Goal: Information Seeking & Learning: Check status

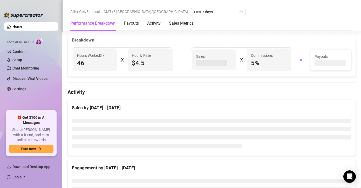
scroll to position [210, 0]
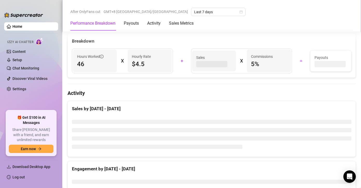
click at [160, 104] on div "Sales by Sep 19 - Sep 26" at bounding box center [212, 106] width 288 height 11
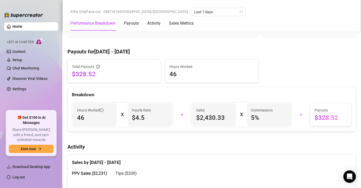
scroll to position [264, 0]
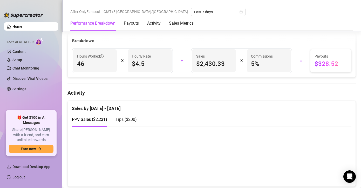
click at [332, 131] on canvas at bounding box center [210, 157] width 276 height 52
click at [331, 131] on canvas at bounding box center [210, 157] width 276 height 52
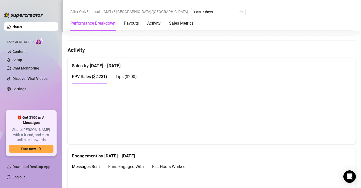
click at [333, 128] on canvas at bounding box center [210, 114] width 276 height 52
click at [333, 127] on canvas at bounding box center [210, 114] width 276 height 52
click at [329, 125] on canvas at bounding box center [210, 114] width 276 height 52
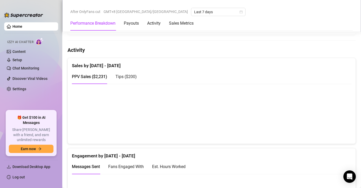
click at [297, 121] on canvas at bounding box center [210, 114] width 276 height 52
click at [299, 123] on canvas at bounding box center [210, 114] width 276 height 52
click at [298, 125] on canvas at bounding box center [210, 114] width 276 height 52
click at [299, 123] on canvas at bounding box center [210, 114] width 276 height 52
click at [233, 131] on canvas at bounding box center [210, 114] width 276 height 52
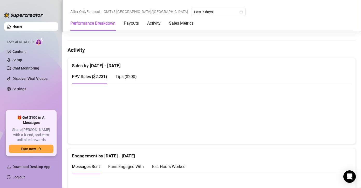
click at [267, 131] on canvas at bounding box center [210, 114] width 276 height 52
click at [264, 127] on canvas at bounding box center [210, 114] width 276 height 52
click at [266, 128] on canvas at bounding box center [210, 114] width 276 height 52
click at [299, 125] on canvas at bounding box center [210, 114] width 276 height 52
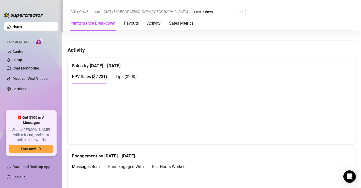
click at [297, 125] on canvas at bounding box center [210, 114] width 276 height 52
click at [298, 124] on canvas at bounding box center [210, 114] width 276 height 52
click at [296, 120] on canvas at bounding box center [210, 114] width 276 height 52
click at [300, 124] on canvas at bounding box center [210, 114] width 276 height 52
click at [297, 122] on canvas at bounding box center [210, 114] width 276 height 52
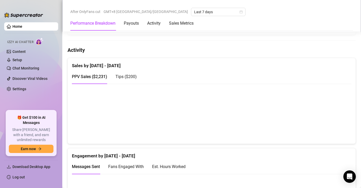
click at [297, 122] on canvas at bounding box center [210, 114] width 276 height 52
click at [328, 125] on canvas at bounding box center [210, 114] width 276 height 52
click at [331, 129] on canvas at bounding box center [210, 114] width 276 height 52
click at [330, 125] on canvas at bounding box center [210, 114] width 276 height 52
click at [333, 128] on canvas at bounding box center [210, 114] width 276 height 52
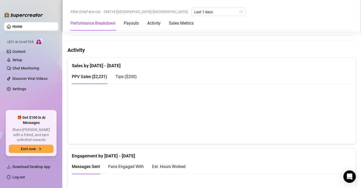
click at [298, 126] on canvas at bounding box center [210, 114] width 276 height 52
click at [328, 127] on canvas at bounding box center [210, 114] width 276 height 52
click at [334, 127] on canvas at bounding box center [210, 114] width 276 height 52
drag, startPoint x: 256, startPoint y: 165, endPoint x: 252, endPoint y: 164, distance: 3.5
click at [256, 165] on div "Messages Sent Fans Engaged With Est. Hours Worked" at bounding box center [212, 167] width 280 height 15
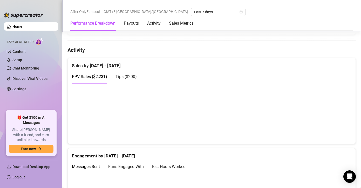
click at [299, 128] on canvas at bounding box center [210, 114] width 276 height 52
click at [267, 129] on canvas at bounding box center [210, 114] width 276 height 52
click at [300, 124] on canvas at bounding box center [210, 114] width 276 height 52
click at [332, 124] on canvas at bounding box center [210, 114] width 276 height 52
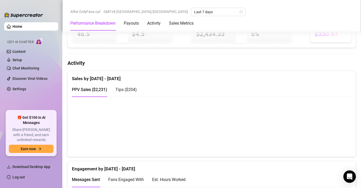
scroll to position [295, 0]
click at [266, 142] on canvas at bounding box center [210, 126] width 276 height 52
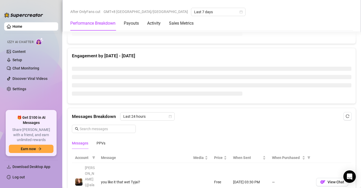
scroll to position [318, 0]
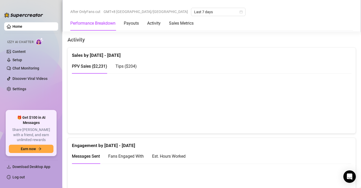
click at [301, 112] on canvas at bounding box center [210, 103] width 276 height 52
click at [295, 115] on canvas at bounding box center [210, 103] width 276 height 52
click at [296, 112] on canvas at bounding box center [210, 103] width 276 height 52
click at [329, 115] on canvas at bounding box center [210, 103] width 276 height 52
click at [299, 145] on div "Engagement by [DATE] - [DATE]" at bounding box center [212, 143] width 280 height 11
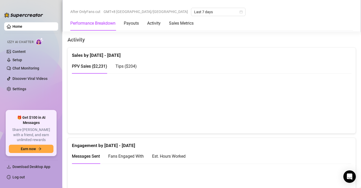
click at [299, 114] on canvas at bounding box center [210, 103] width 276 height 52
click at [165, 138] on div "Engagement by Sep 19 - Sep 26 Messages Sent Fans Engaged With Est. Hours Worked" at bounding box center [211, 181] width 293 height 86
